Goal: Task Accomplishment & Management: Use online tool/utility

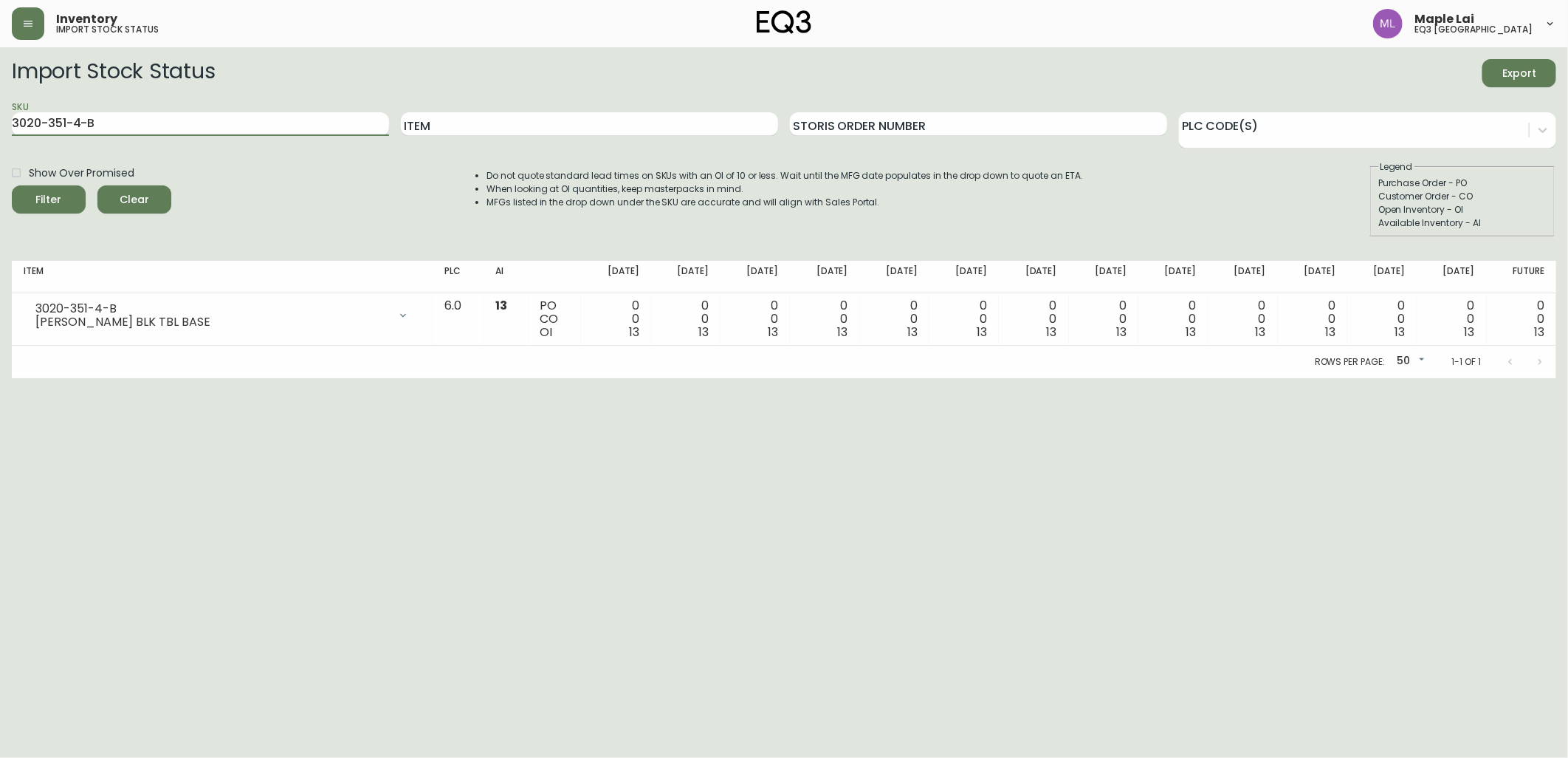
drag, startPoint x: 209, startPoint y: 128, endPoint x: 0, endPoint y: 154, distance: 210.6
click at [0, 156] on html "Inventory import stock status Maple Lai eq3 [GEOGRAPHIC_DATA] Import Stock Stat…" at bounding box center [784, 189] width 1568 height 378
click at [643, 133] on input "Item" at bounding box center [589, 124] width 377 height 23
type input "custom pendant base"
click at [12, 185] on button "Filter" at bounding box center [49, 199] width 74 height 28
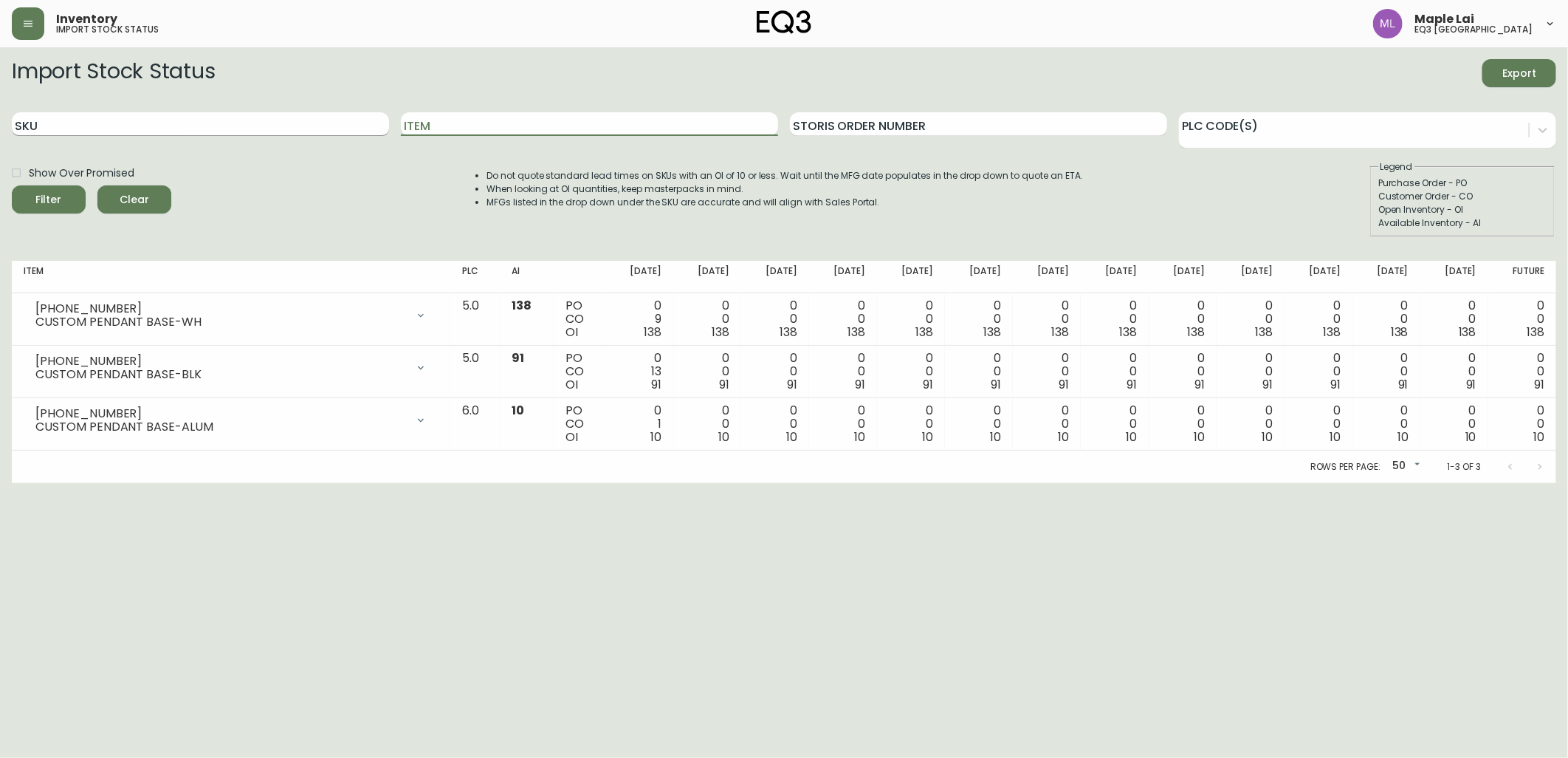
click at [280, 127] on input "SKU" at bounding box center [200, 124] width 377 height 23
paste input "[PHONE_NUMBER]"
click at [12, 185] on button "Filter" at bounding box center [49, 199] width 74 height 28
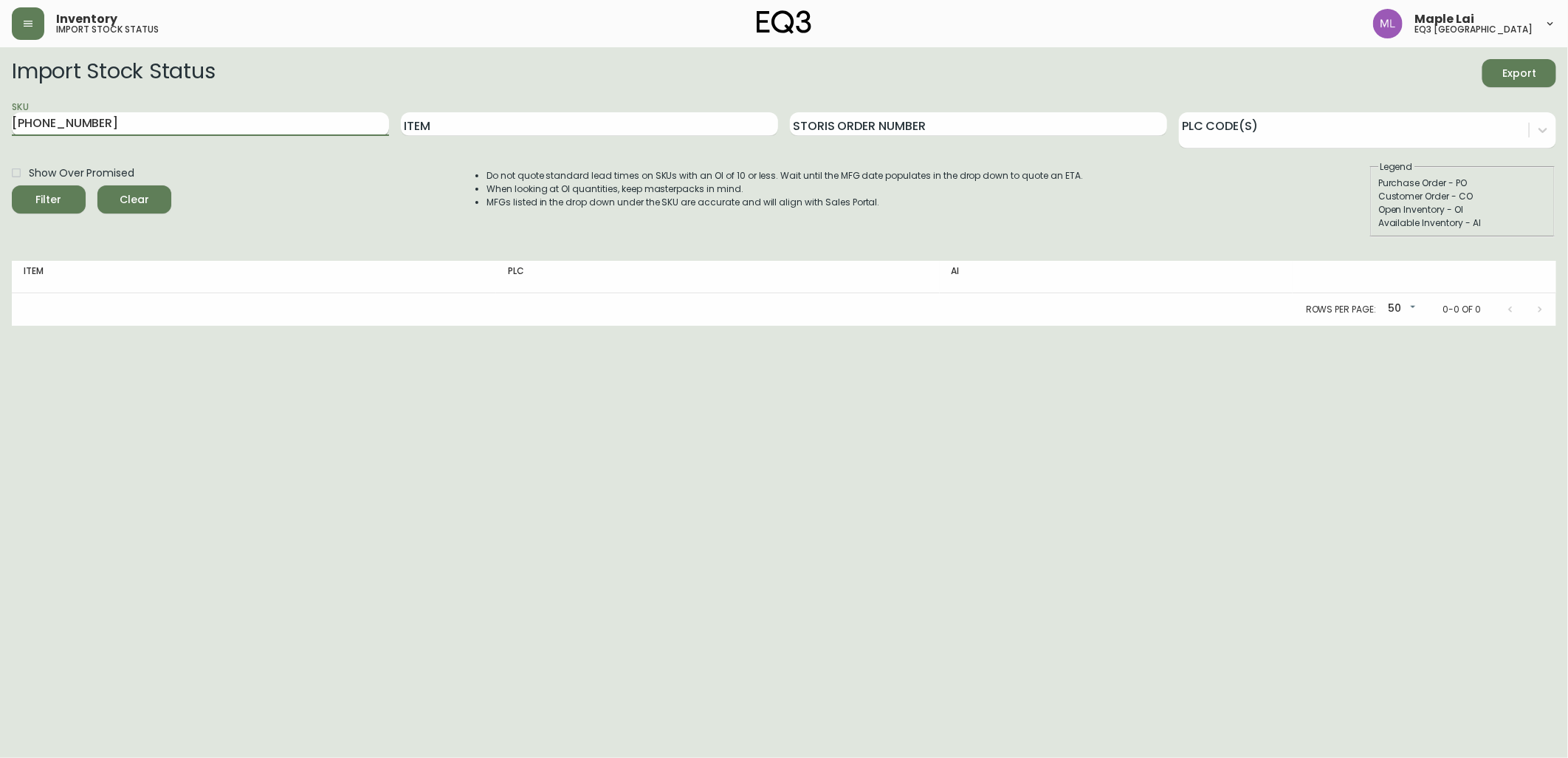
click at [282, 121] on input "[PHONE_NUMBER]" at bounding box center [200, 124] width 377 height 23
type input "3"
click at [174, 128] on input "SKU" at bounding box center [200, 124] width 377 height 23
click at [607, 133] on input "Item" at bounding box center [589, 124] width 377 height 23
click at [1504, 325] on html "Inventory import stock status Maple Lai eq3 [GEOGRAPHIC_DATA] Import Stock Stat…" at bounding box center [784, 163] width 1568 height 325
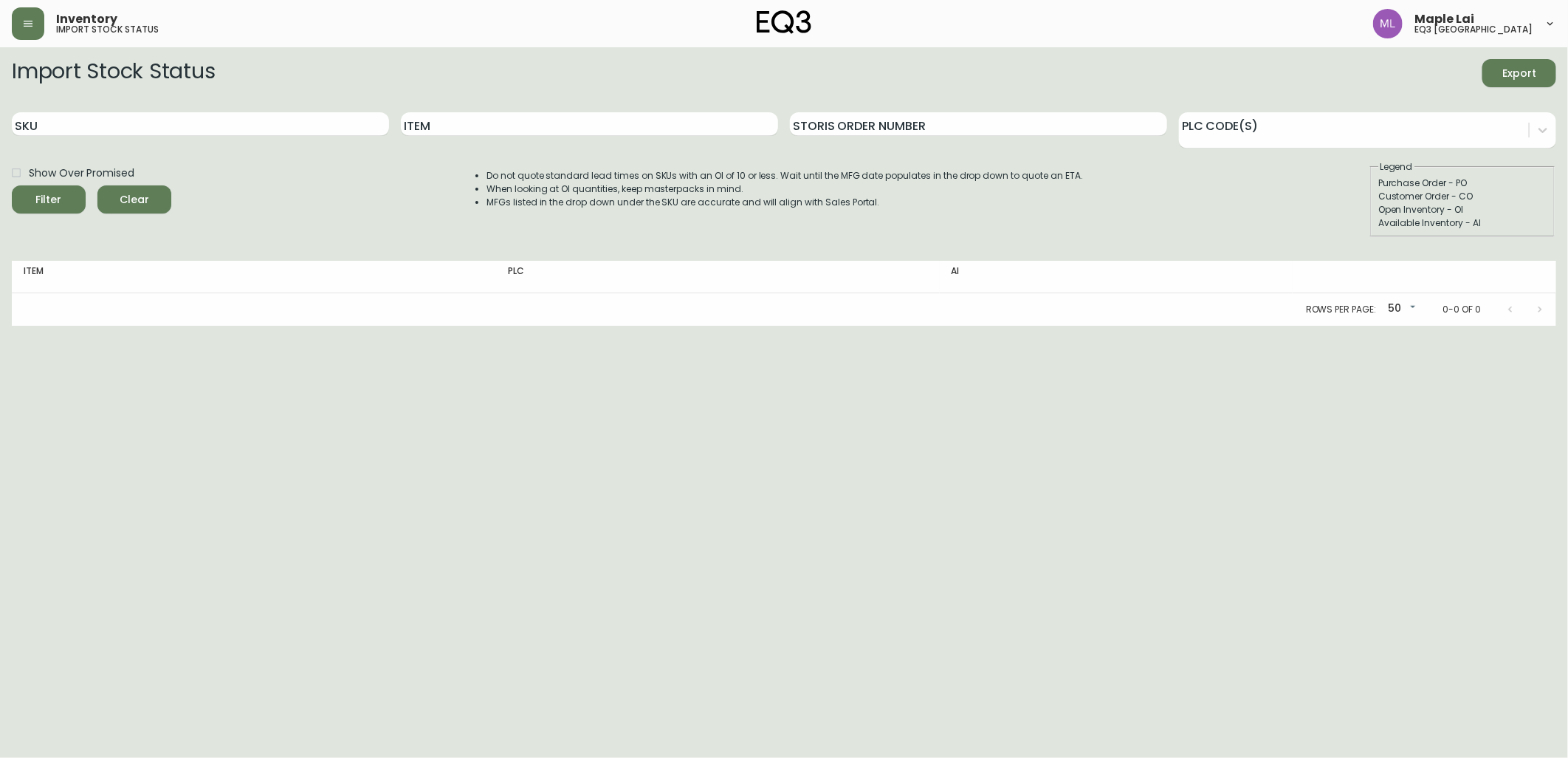
click at [164, 142] on div "SKU" at bounding box center [200, 124] width 377 height 48
click at [168, 131] on input "SKU" at bounding box center [200, 124] width 377 height 23
click at [592, 120] on input "Item" at bounding box center [589, 124] width 377 height 23
type input "custom pendant base"
click at [12, 185] on button "Filter" at bounding box center [49, 199] width 74 height 28
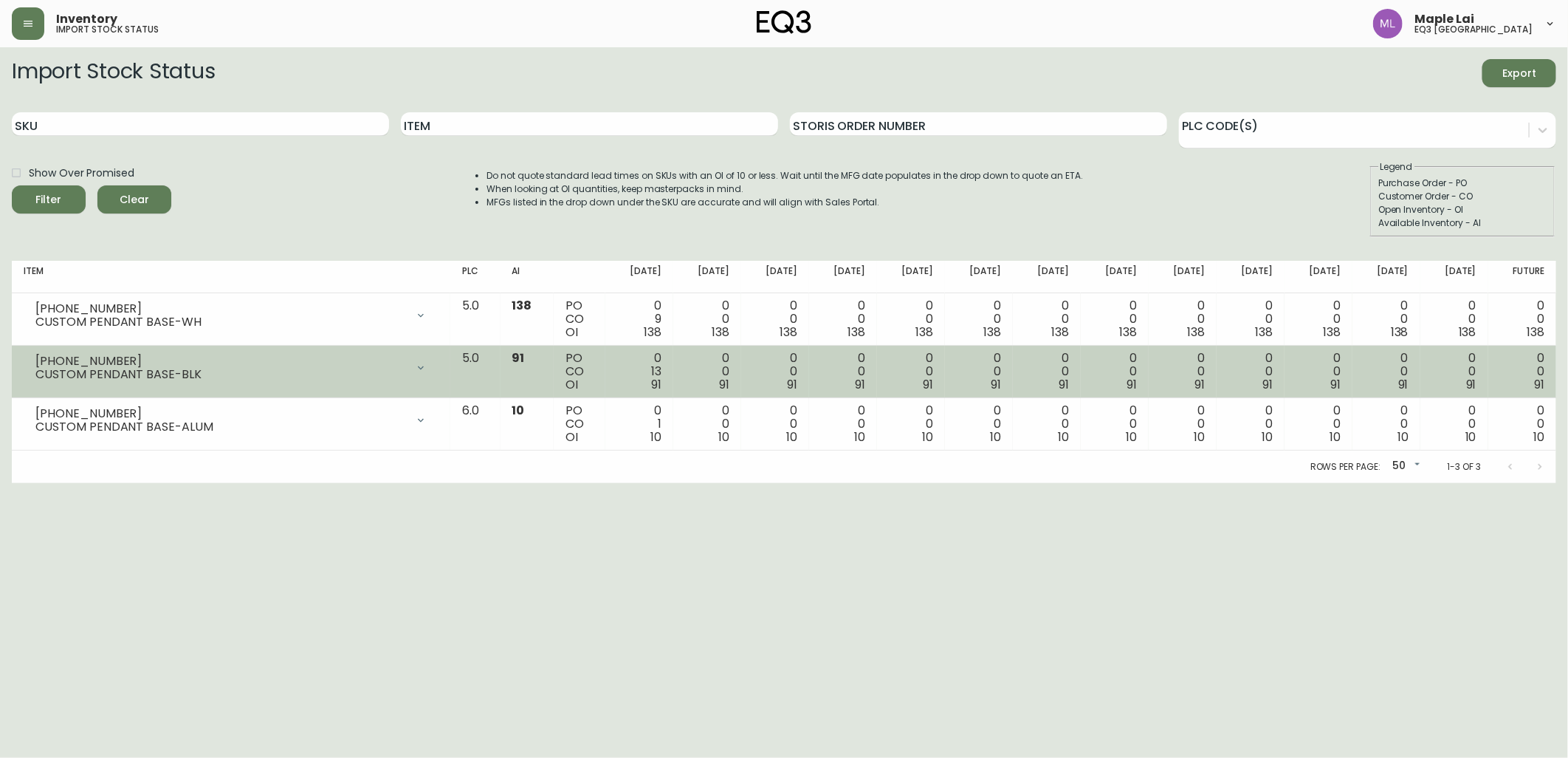
drag, startPoint x: 24, startPoint y: 462, endPoint x: 282, endPoint y: 390, distance: 267.9
click at [24, 462] on div "Rows per page: 50 50 1-3 of 3" at bounding box center [784, 466] width 1545 height 32
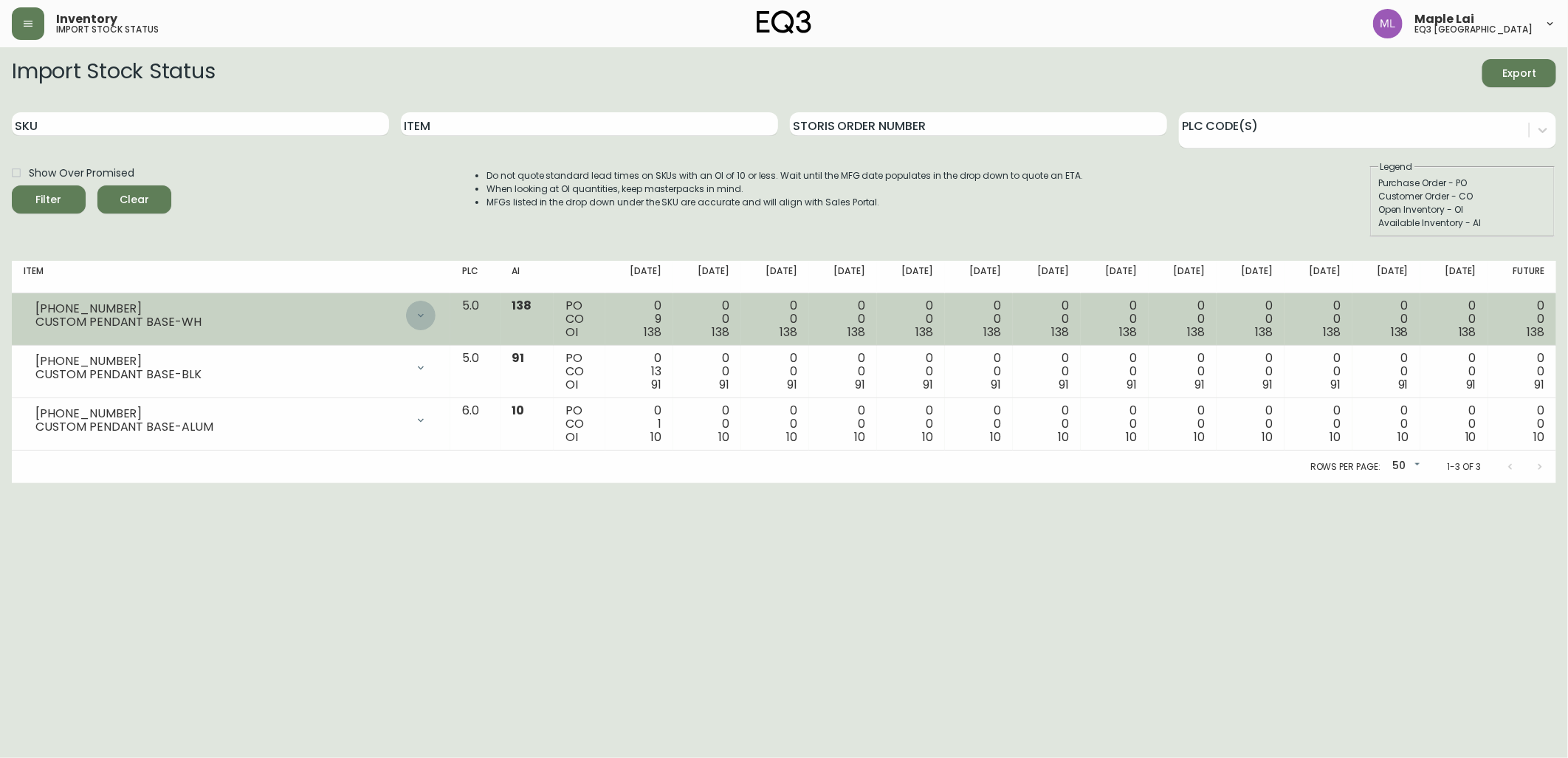
click at [435, 320] on div at bounding box center [421, 316] width 29 height 29
